Goal: Transaction & Acquisition: Purchase product/service

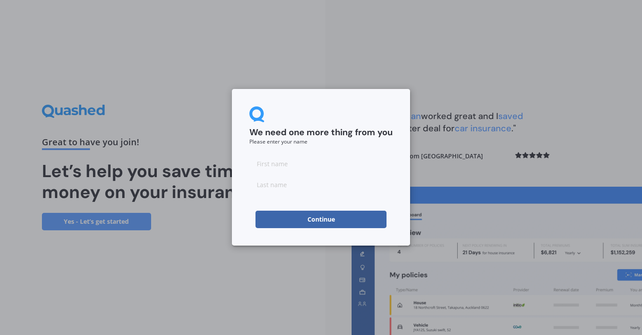
drag, startPoint x: 0, startPoint y: 0, endPoint x: 299, endPoint y: 159, distance: 338.3
click at [299, 159] on input at bounding box center [320, 163] width 143 height 17
type input "Coadette"
type input "Low"
click at [302, 216] on button "Continue" at bounding box center [321, 219] width 131 height 17
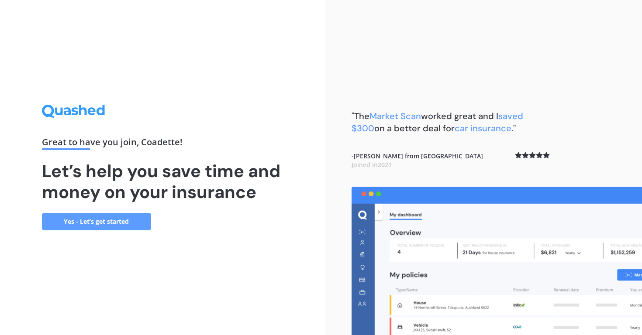
click at [73, 216] on link "Yes - Let’s get started" at bounding box center [96, 221] width 109 height 17
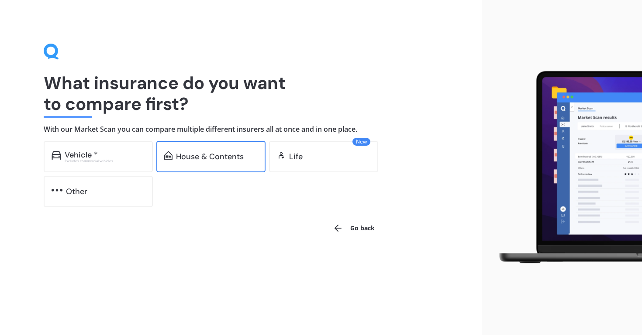
click at [197, 157] on div "House & Contents" at bounding box center [210, 156] width 68 height 9
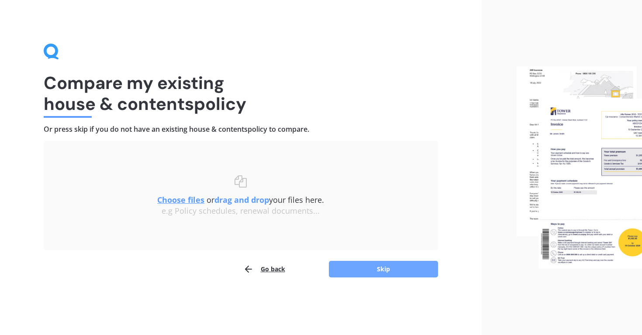
click at [356, 267] on button "Skip" at bounding box center [383, 269] width 109 height 17
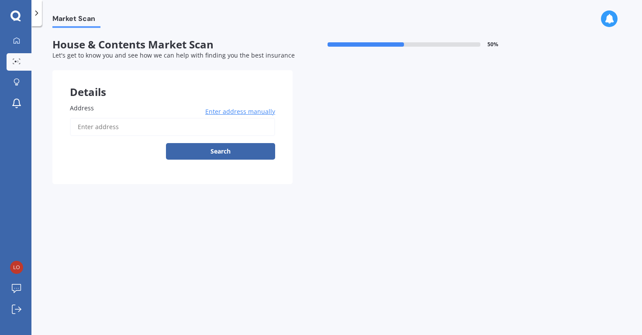
click at [88, 127] on input "Address" at bounding box center [172, 127] width 205 height 18
type input "[STREET_ADDRESS]"
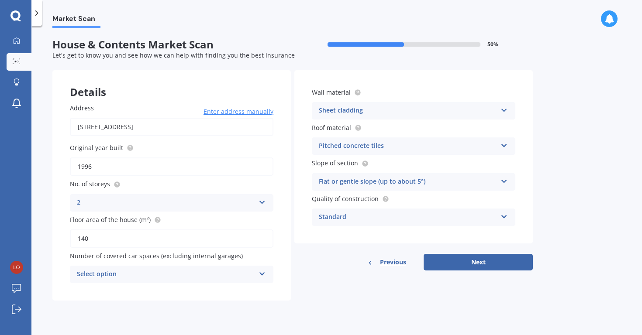
click at [131, 270] on div "Select option" at bounding box center [166, 275] width 178 height 10
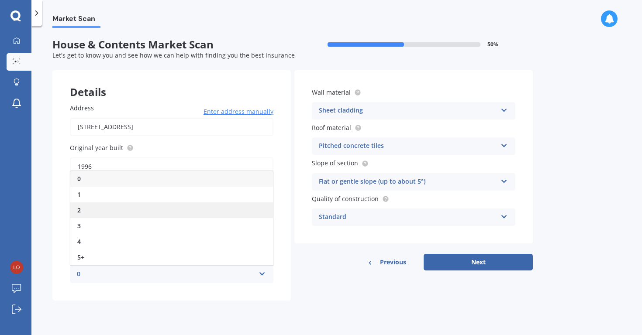
click at [94, 212] on div "2" at bounding box center [171, 211] width 203 height 16
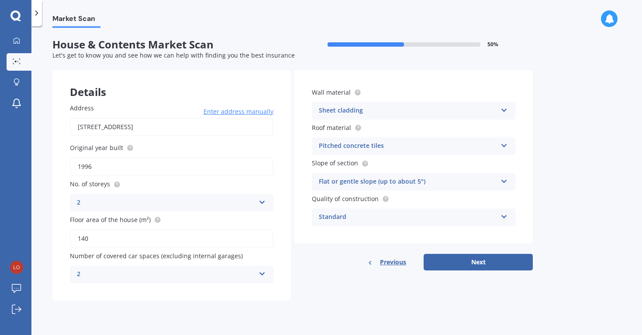
click at [362, 219] on div "Standard" at bounding box center [408, 217] width 178 height 10
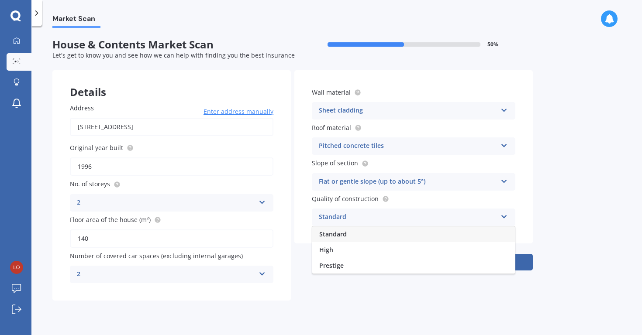
click at [362, 219] on div "Standard" at bounding box center [408, 217] width 178 height 10
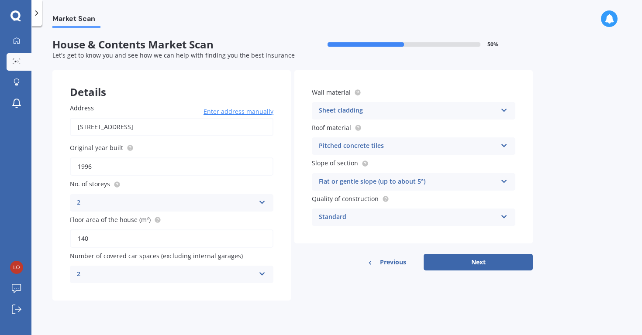
click at [367, 149] on div "Pitched concrete tiles" at bounding box center [408, 146] width 178 height 10
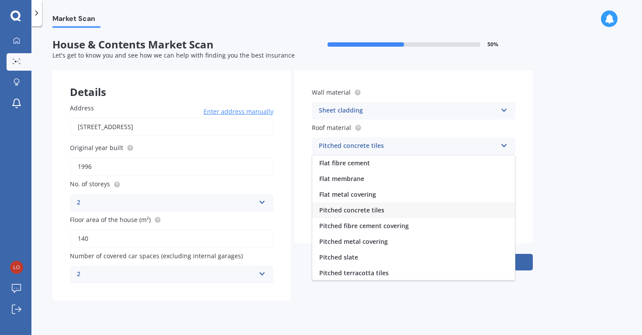
click at [367, 149] on div "Pitched concrete tiles" at bounding box center [408, 146] width 178 height 10
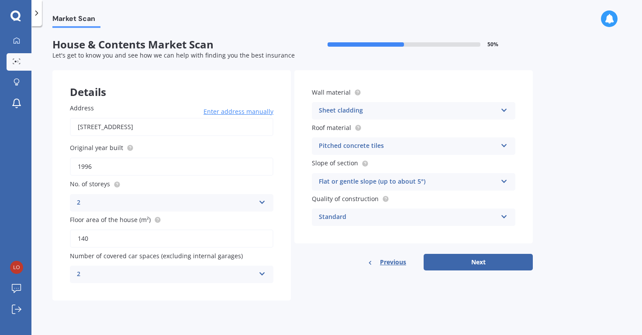
click at [367, 149] on div "Pitched concrete tiles" at bounding box center [408, 146] width 178 height 10
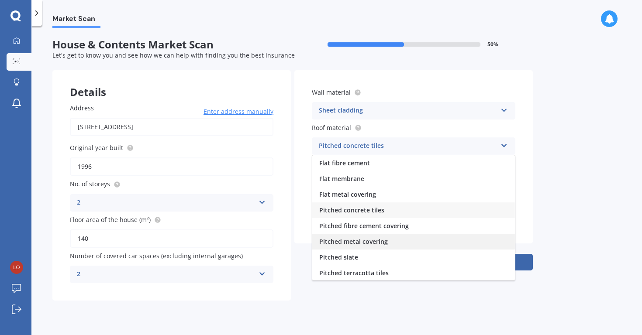
click at [374, 238] on span "Pitched metal covering" at bounding box center [353, 242] width 69 height 8
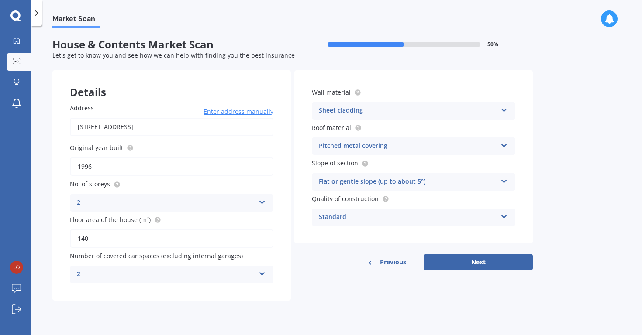
click at [405, 109] on div "Sheet cladding" at bounding box center [408, 111] width 178 height 10
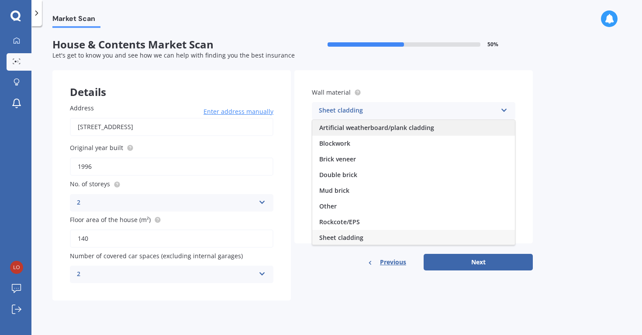
click at [385, 128] on span "Artificial weatherboard/plank cladding" at bounding box center [376, 128] width 115 height 8
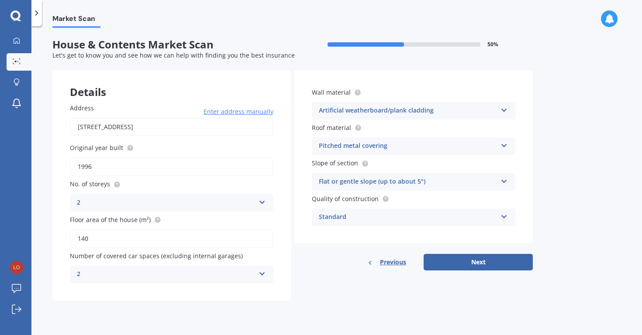
click at [398, 109] on div "Artificial weatherboard/plank cladding" at bounding box center [408, 111] width 178 height 10
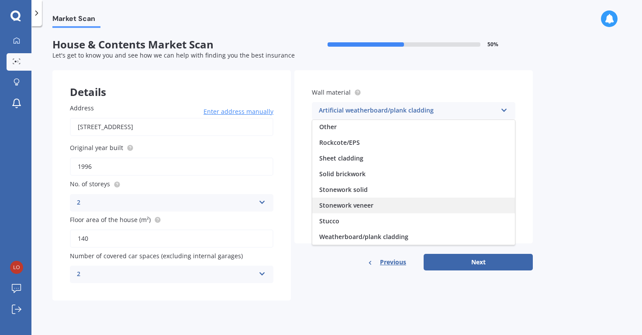
scroll to position [80, 0]
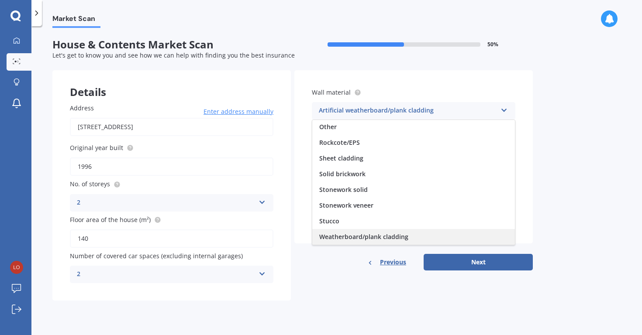
click at [365, 235] on span "Weatherboard/plank cladding" at bounding box center [363, 237] width 89 height 8
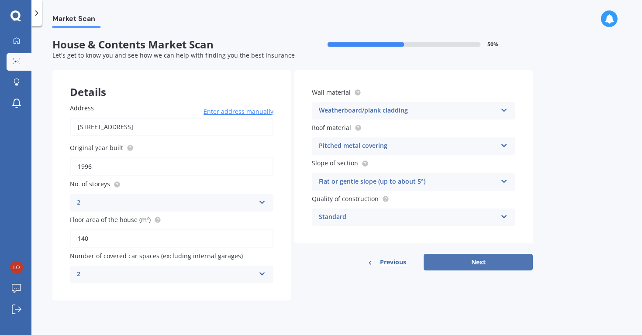
click at [477, 262] on button "Next" at bounding box center [478, 262] width 109 height 17
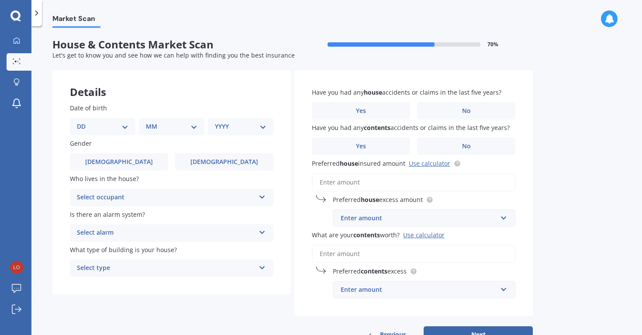
select select "17"
click at [169, 131] on div "MM 01 02 03 04 05 06 07 08 09 10 11 12" at bounding box center [173, 126] width 62 height 17
select select "05"
select select "1986"
click at [210, 160] on label "[DEMOGRAPHIC_DATA]" at bounding box center [224, 161] width 98 height 17
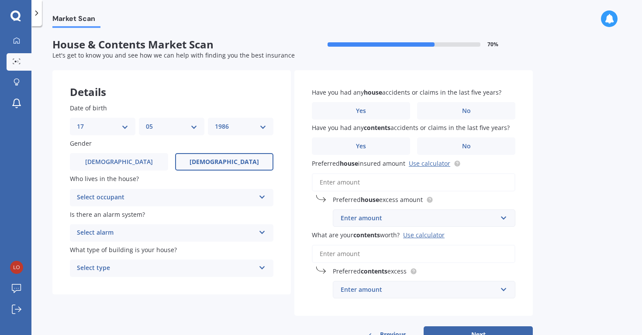
click at [0, 0] on input "[DEMOGRAPHIC_DATA]" at bounding box center [0, 0] width 0 height 0
click at [160, 197] on div "Select occupant" at bounding box center [166, 198] width 178 height 10
click at [139, 211] on div "Owner" at bounding box center [171, 215] width 203 height 16
click at [138, 228] on div "Select alarm" at bounding box center [166, 233] width 178 height 10
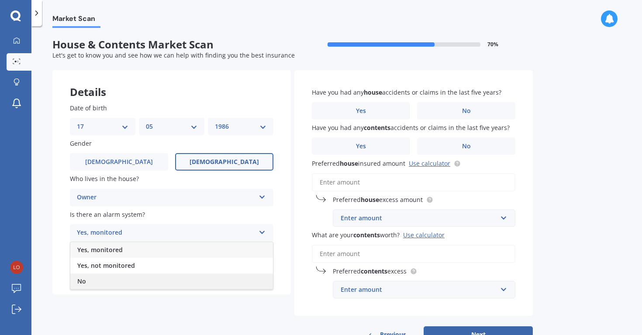
click at [113, 278] on div "No" at bounding box center [171, 282] width 203 height 16
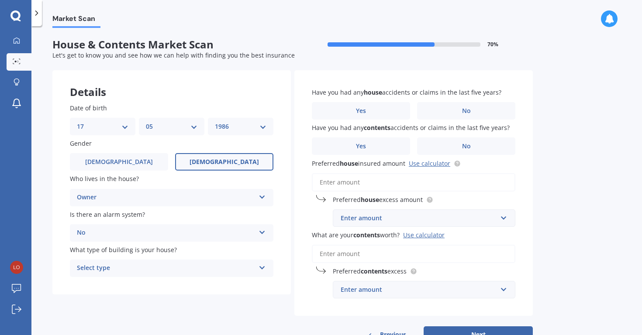
click at [127, 267] on div "Select type" at bounding box center [166, 268] width 178 height 10
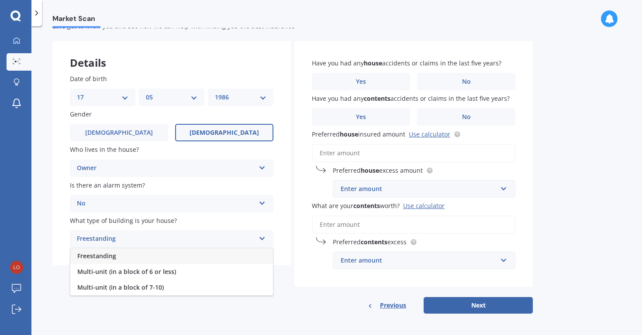
scroll to position [29, 0]
click at [120, 253] on div "Freestanding" at bounding box center [171, 257] width 203 height 16
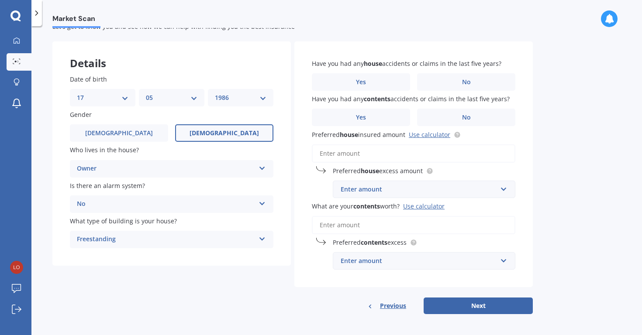
scroll to position [7, 0]
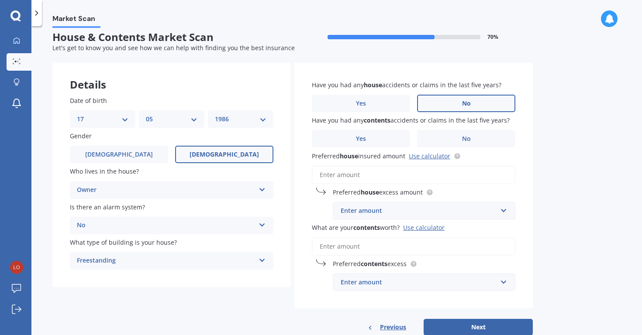
click at [453, 95] on label "No" at bounding box center [466, 103] width 98 height 17
click at [0, 0] on input "No" at bounding box center [0, 0] width 0 height 0
click at [449, 135] on label "No" at bounding box center [466, 138] width 98 height 17
click at [0, 0] on input "No" at bounding box center [0, 0] width 0 height 0
click at [344, 176] on input "Preferred house insured amount Use calculator" at bounding box center [414, 175] width 204 height 18
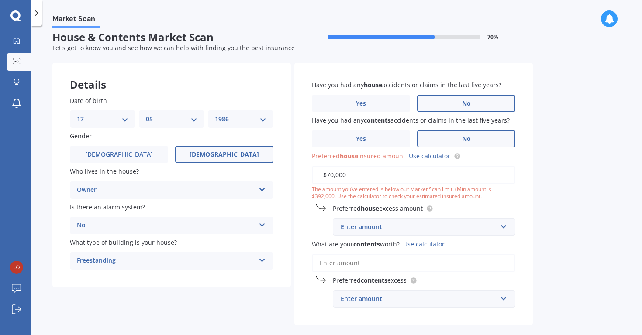
type input "$700,000"
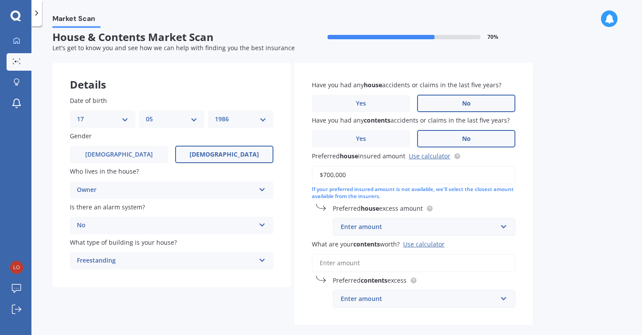
click at [472, 201] on div "Have you had any house accidents or claims in the last five years? Yes No Have …" at bounding box center [413, 194] width 239 height 263
click at [448, 222] on div "Enter amount" at bounding box center [419, 227] width 156 height 10
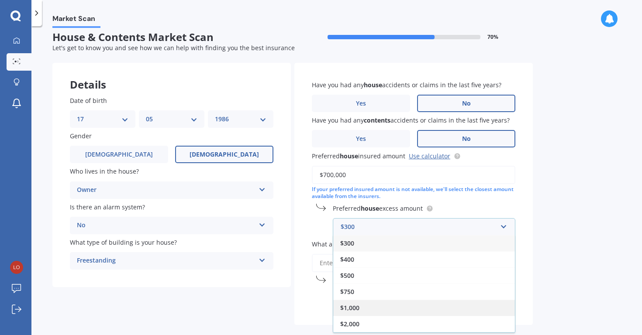
click at [367, 303] on div "$1,000" at bounding box center [424, 308] width 182 height 16
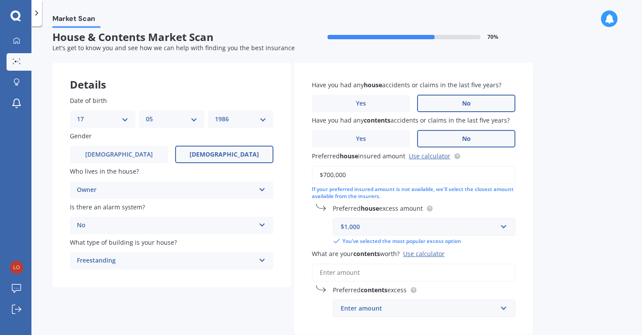
click at [371, 271] on input "What are your contents worth? Use calculator" at bounding box center [414, 273] width 204 height 18
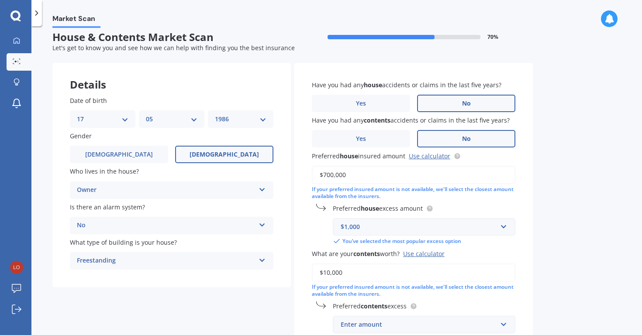
type input "$100,000"
click at [560, 252] on div "Market Scan House & Contents Market Scan 70 % Let's get to know you and see how…" at bounding box center [336, 182] width 611 height 309
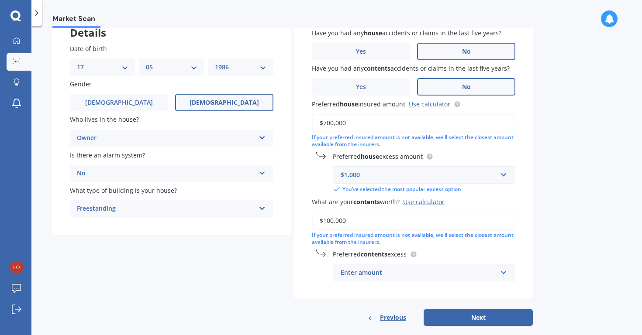
scroll to position [63, 0]
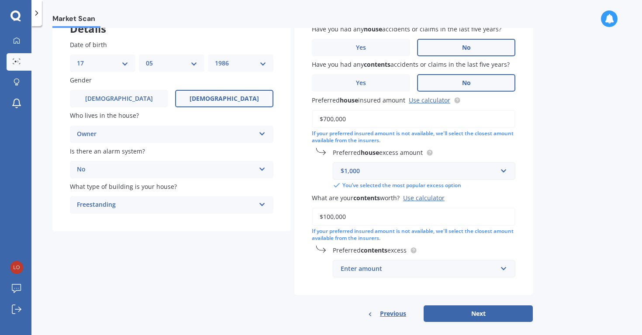
click at [418, 260] on div "Enter amount $250 $300 $400 $500 $750 $1,000 $2,000" at bounding box center [424, 268] width 183 height 17
click at [407, 264] on div "Enter amount" at bounding box center [419, 269] width 156 height 10
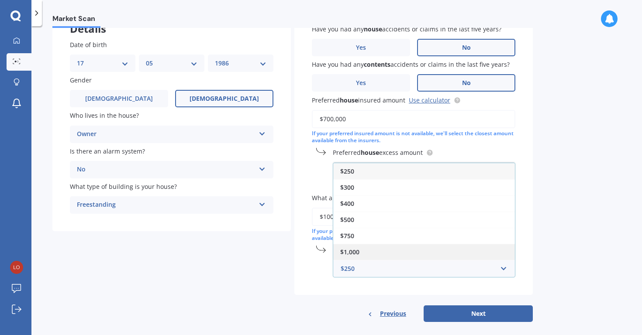
click at [350, 248] on span "$1,000" at bounding box center [349, 252] width 19 height 8
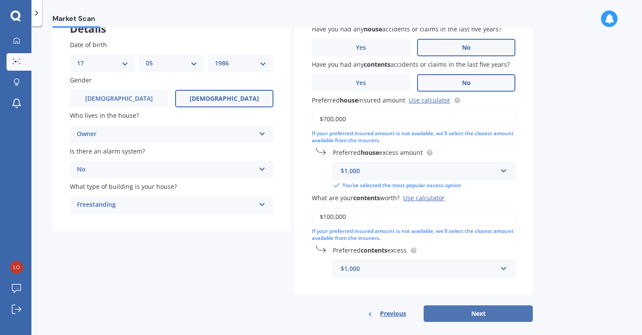
click at [481, 309] on button "Next" at bounding box center [478, 314] width 109 height 17
select select "17"
select select "05"
select select "1986"
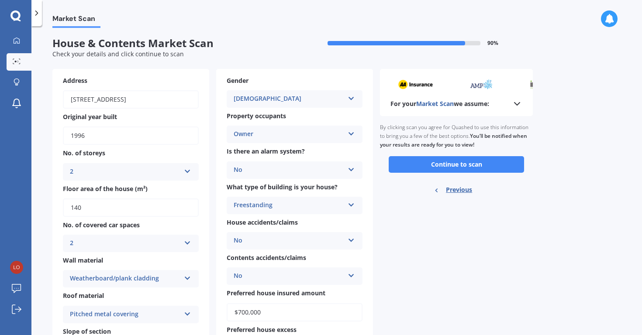
scroll to position [0, 0]
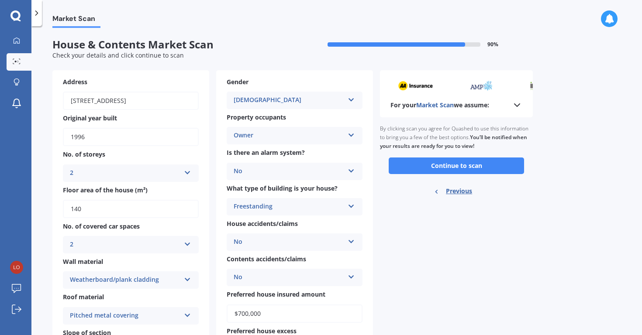
click at [113, 136] on input "1996" at bounding box center [131, 137] width 136 height 18
type input "1991"
click at [467, 224] on div "For your Market Scan we assume: Ready to go By clicking scan you agree for Quas…" at bounding box center [456, 254] width 153 height 368
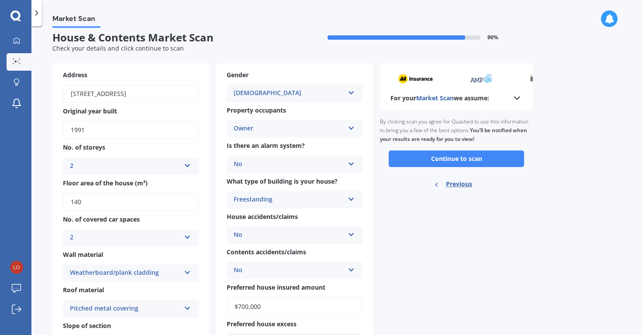
scroll to position [6, 0]
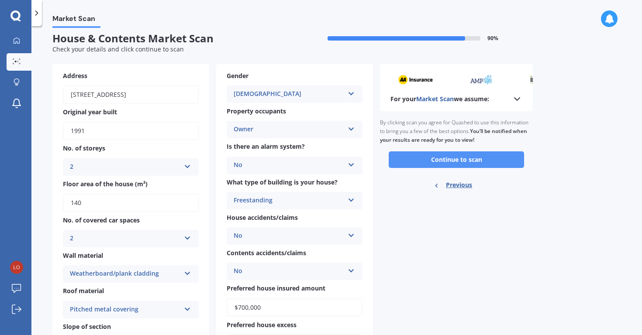
click at [443, 156] on button "Continue to scan" at bounding box center [456, 160] width 135 height 17
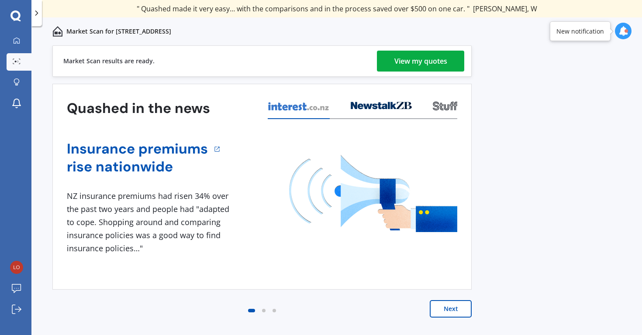
click at [404, 60] on div "View my quotes" at bounding box center [420, 61] width 53 height 21
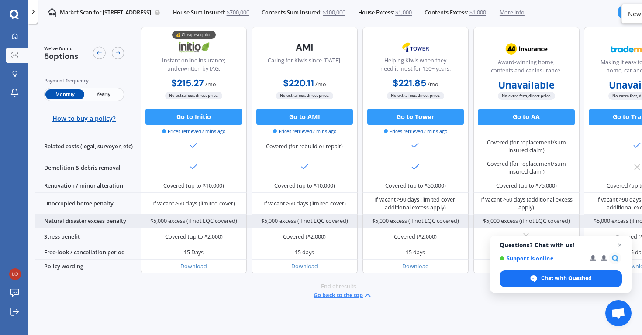
scroll to position [402, 0]
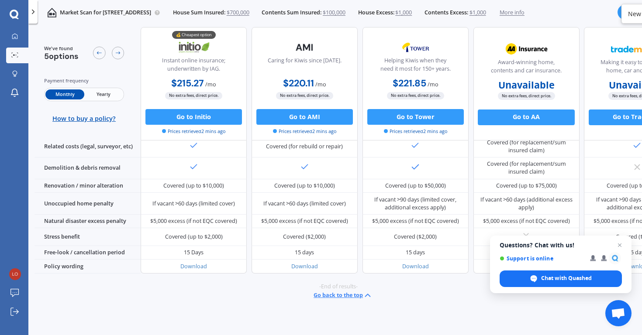
click at [97, 90] on span "Yearly" at bounding box center [103, 94] width 38 height 10
click at [61, 96] on span "Monthly" at bounding box center [64, 94] width 38 height 10
click at [101, 95] on span "Yearly" at bounding box center [103, 94] width 38 height 10
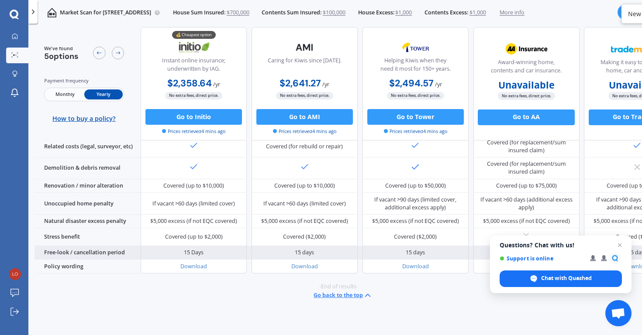
scroll to position [392, 0]
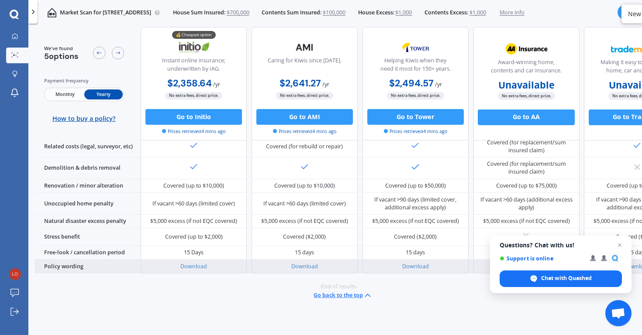
click at [298, 271] on div "Download" at bounding box center [304, 267] width 27 height 8
click at [307, 270] on link "Download" at bounding box center [304, 266] width 27 height 7
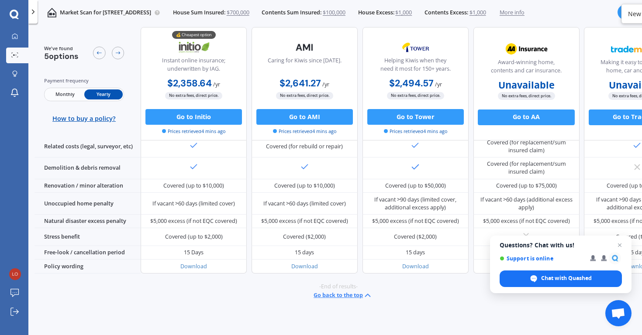
scroll to position [0, 0]
